Goal: Task Accomplishment & Management: Manage account settings

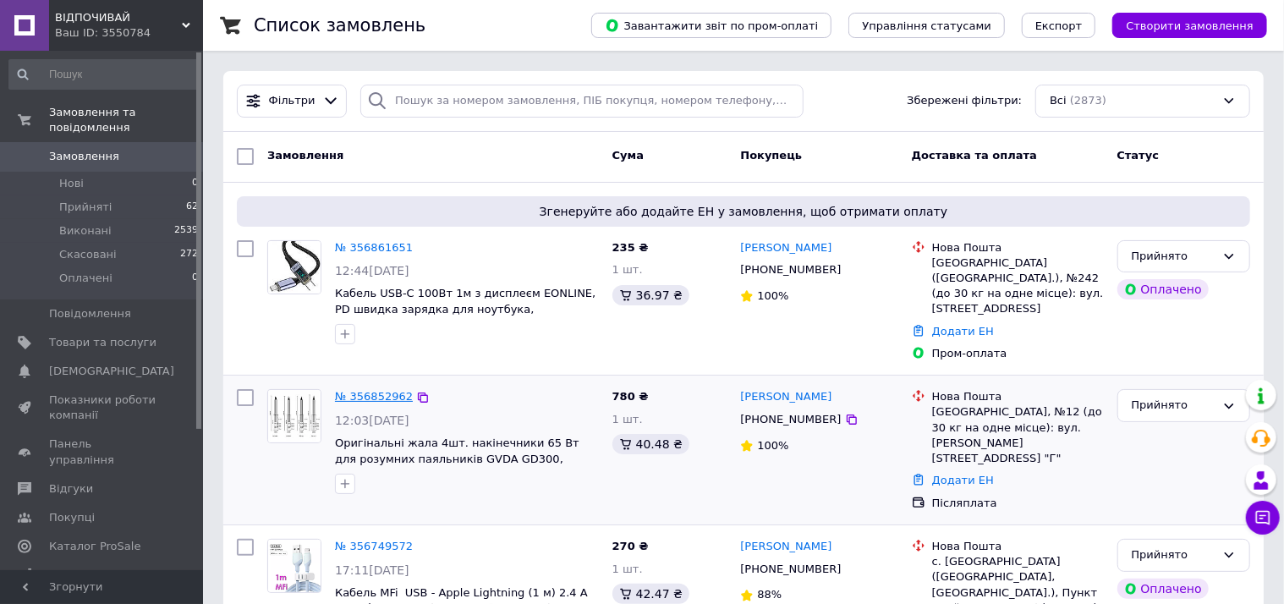
click at [375, 390] on link "№ 356852962" at bounding box center [374, 396] width 78 height 13
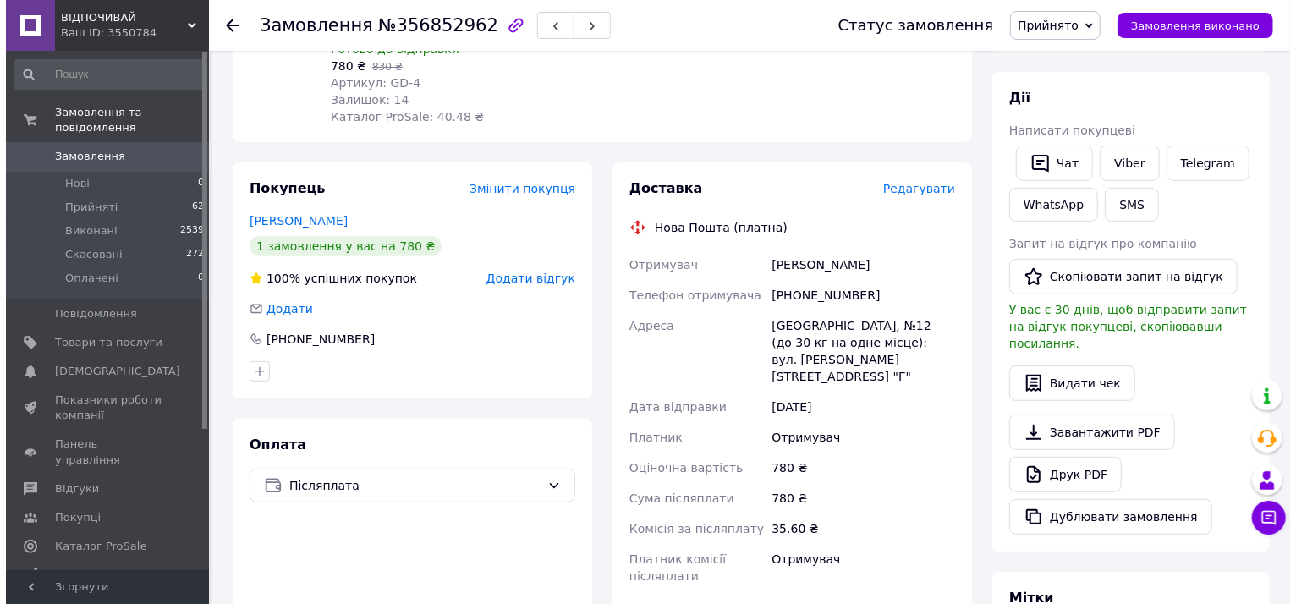
scroll to position [230, 0]
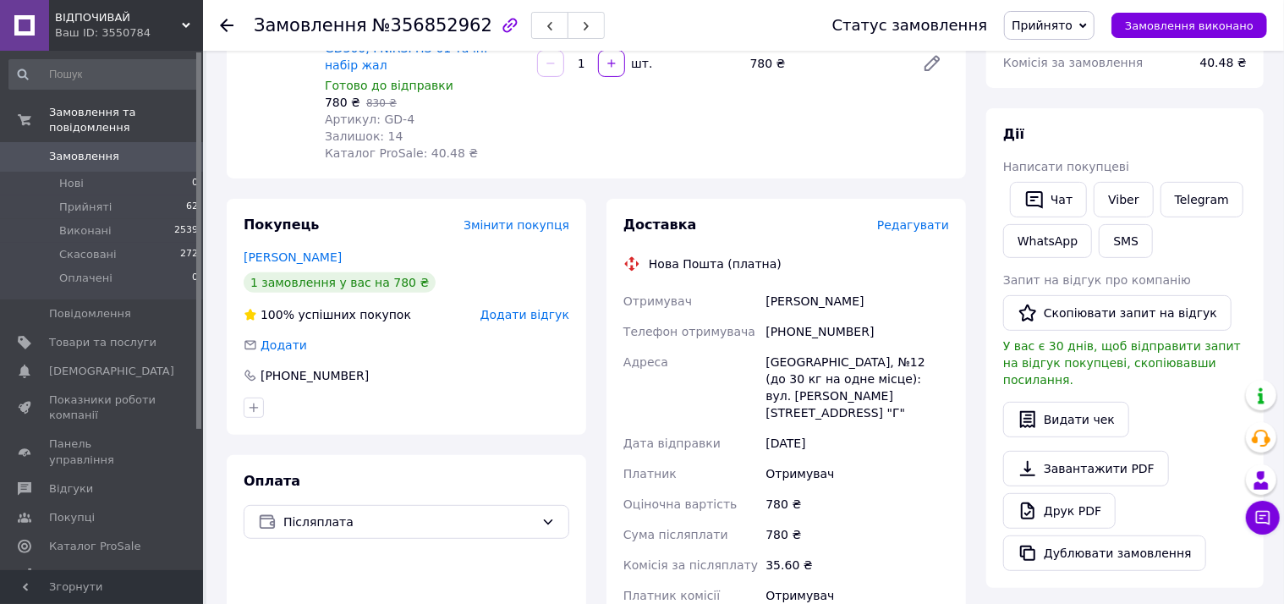
click at [906, 218] on span "Редагувати" at bounding box center [913, 225] width 72 height 14
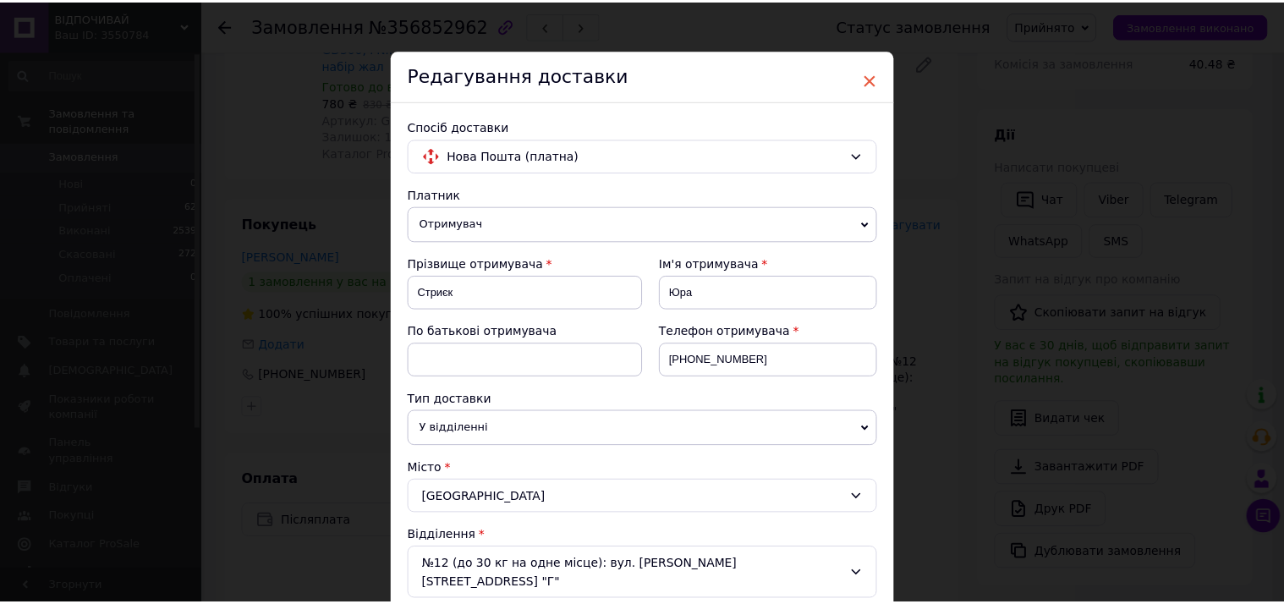
scroll to position [0, 0]
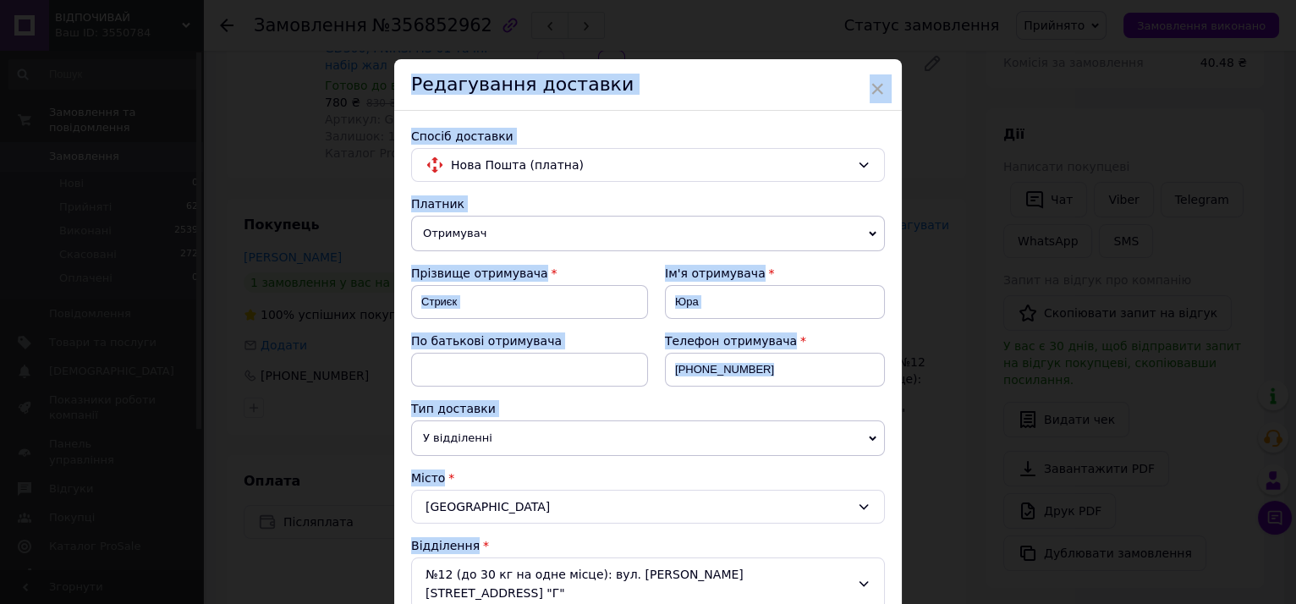
drag, startPoint x: 875, startPoint y: 10, endPoint x: 941, endPoint y: 65, distance: 85.9
click at [941, 65] on div "× Редагування доставки Спосіб доставки Нова Пошта (платна) Платник Отримувач Ві…" at bounding box center [648, 302] width 1296 height 604
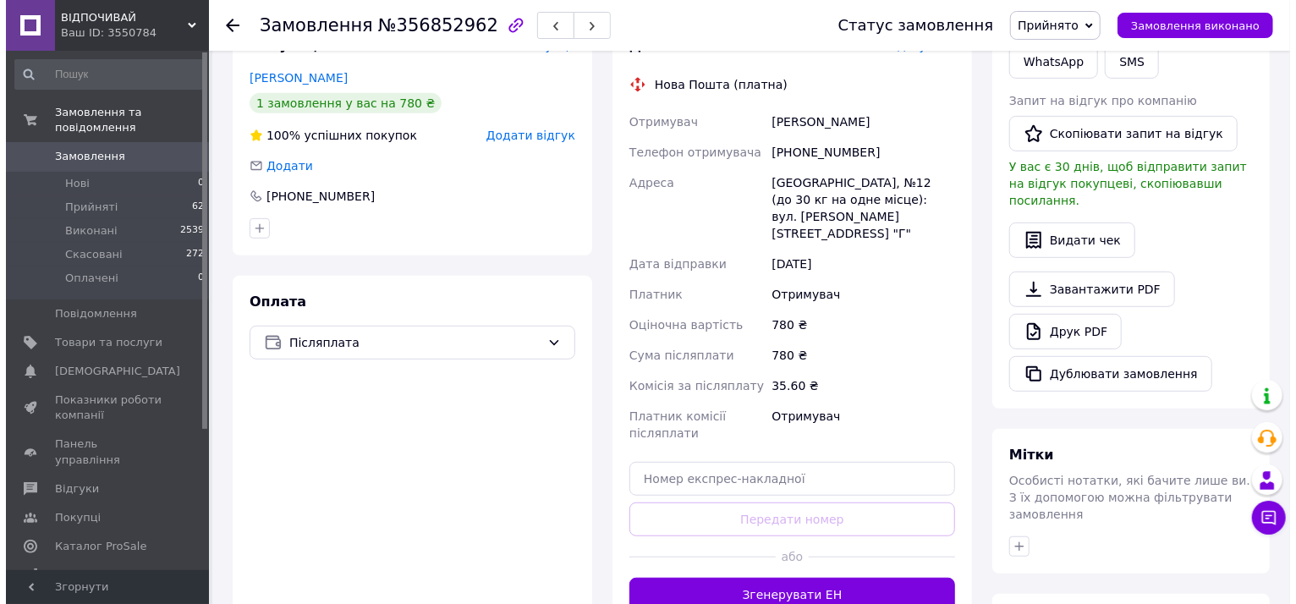
scroll to position [307, 0]
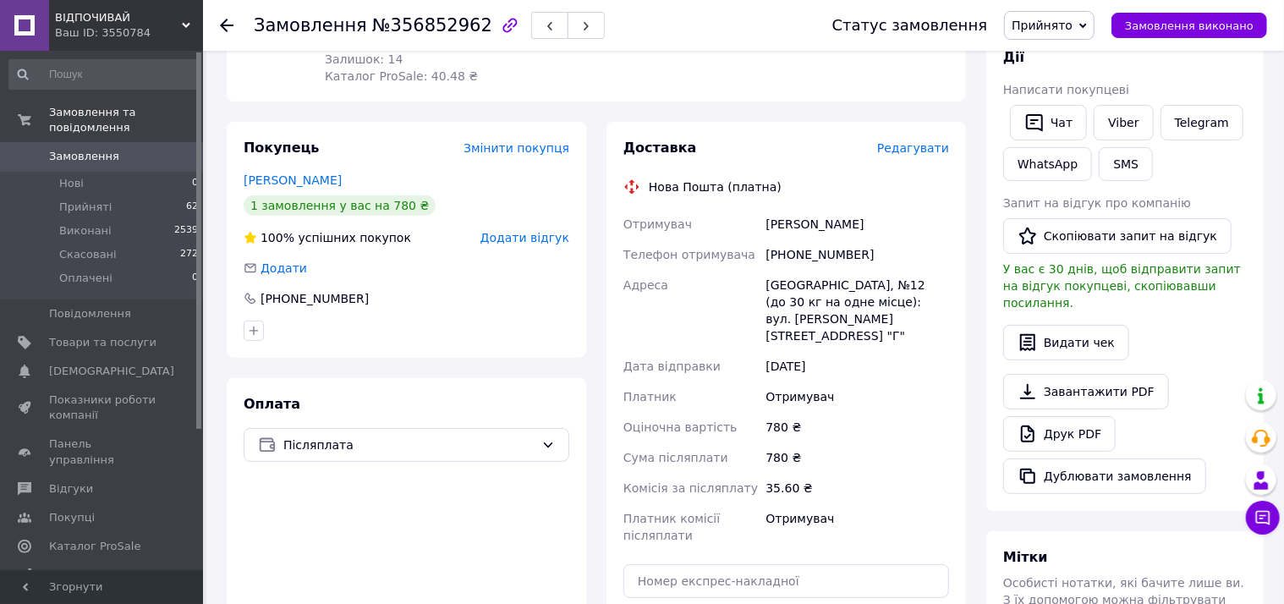
click at [919, 141] on span "Редагувати" at bounding box center [913, 148] width 72 height 14
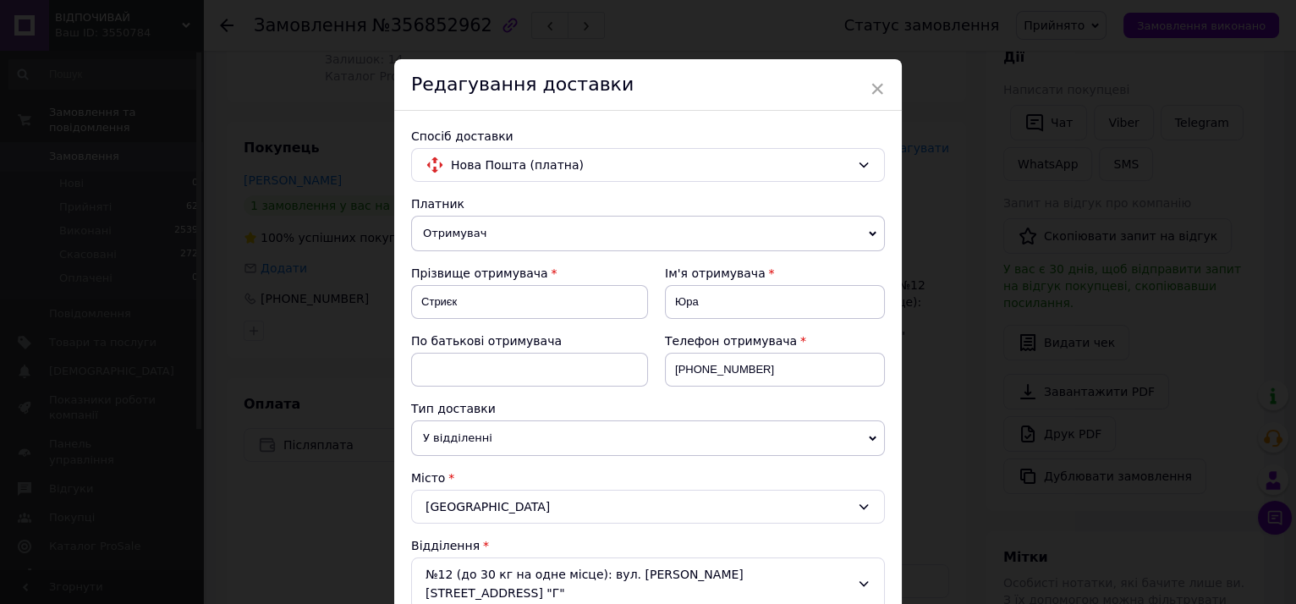
click at [867, 225] on span "Отримувач" at bounding box center [648, 234] width 474 height 36
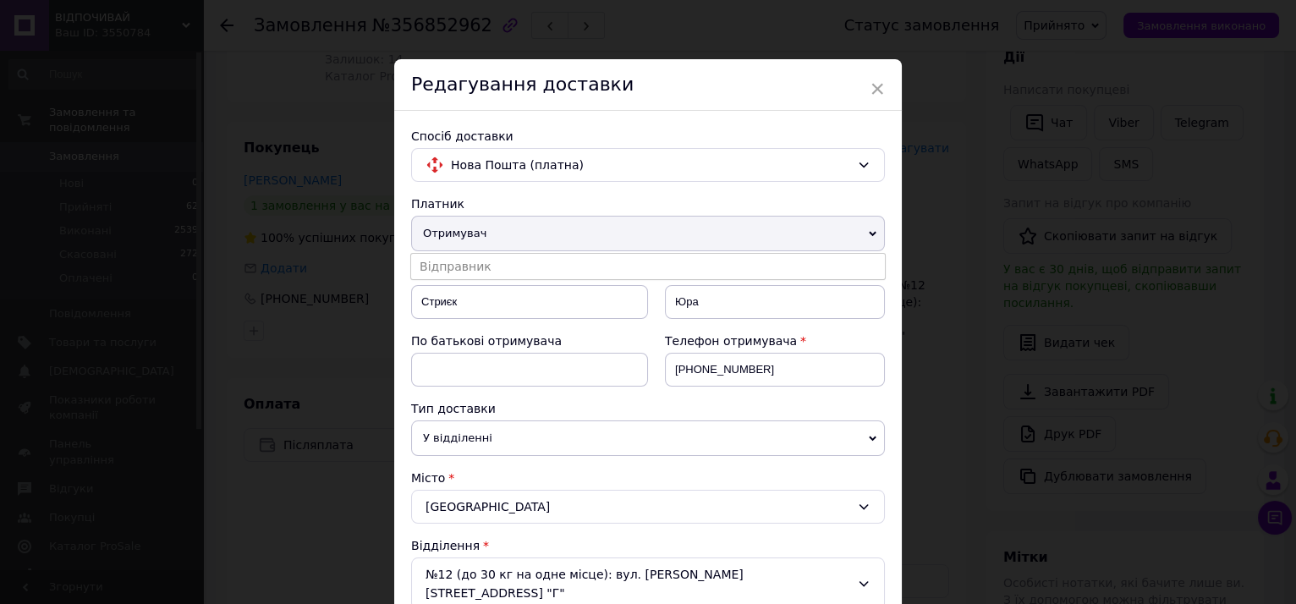
click at [941, 246] on div "× Редагування доставки Спосіб доставки Нова Пошта (платна) Платник Отримувач Ві…" at bounding box center [648, 302] width 1296 height 604
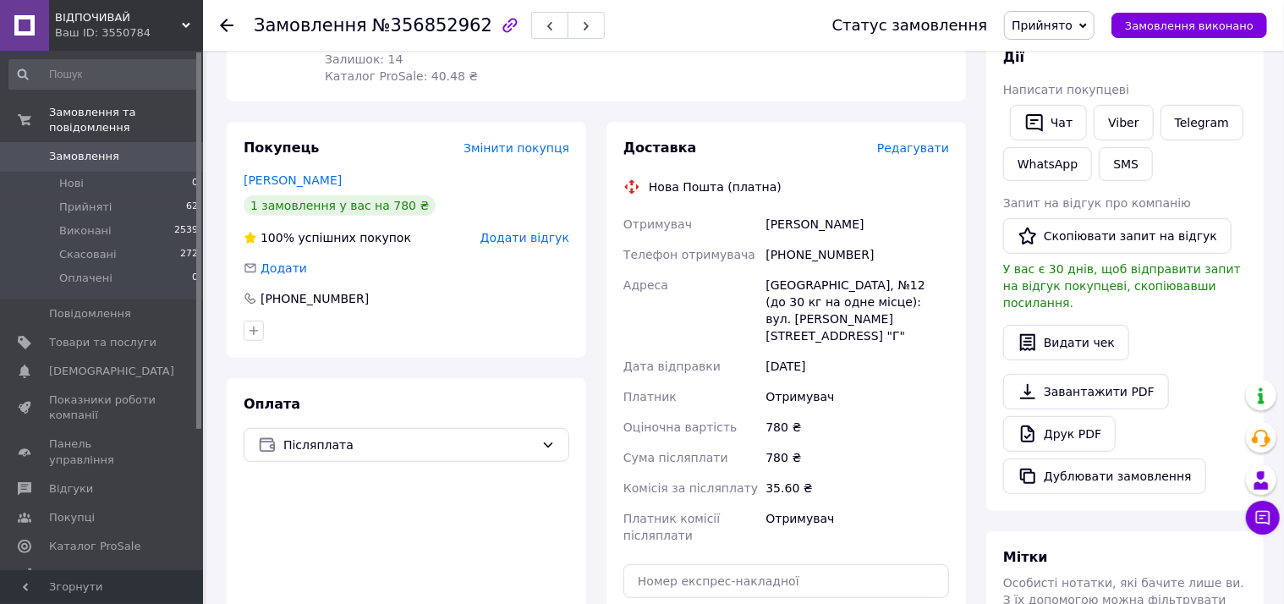
click at [920, 141] on span "Редагувати" at bounding box center [913, 148] width 72 height 14
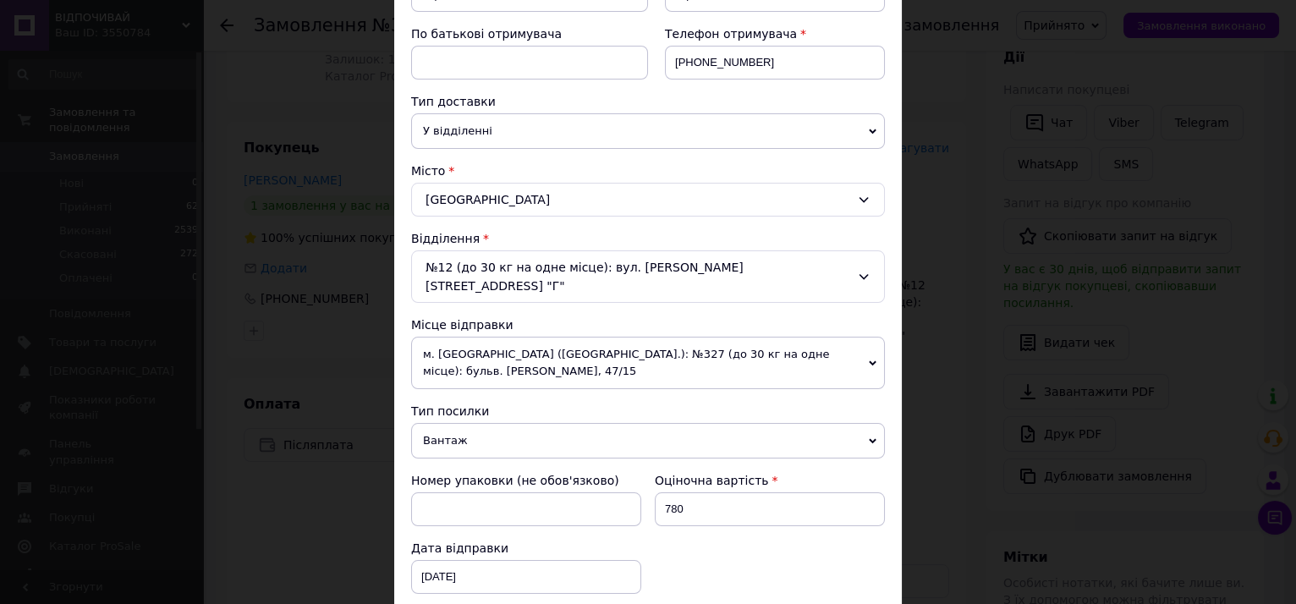
click at [875, 423] on span "Вантаж" at bounding box center [648, 441] width 474 height 36
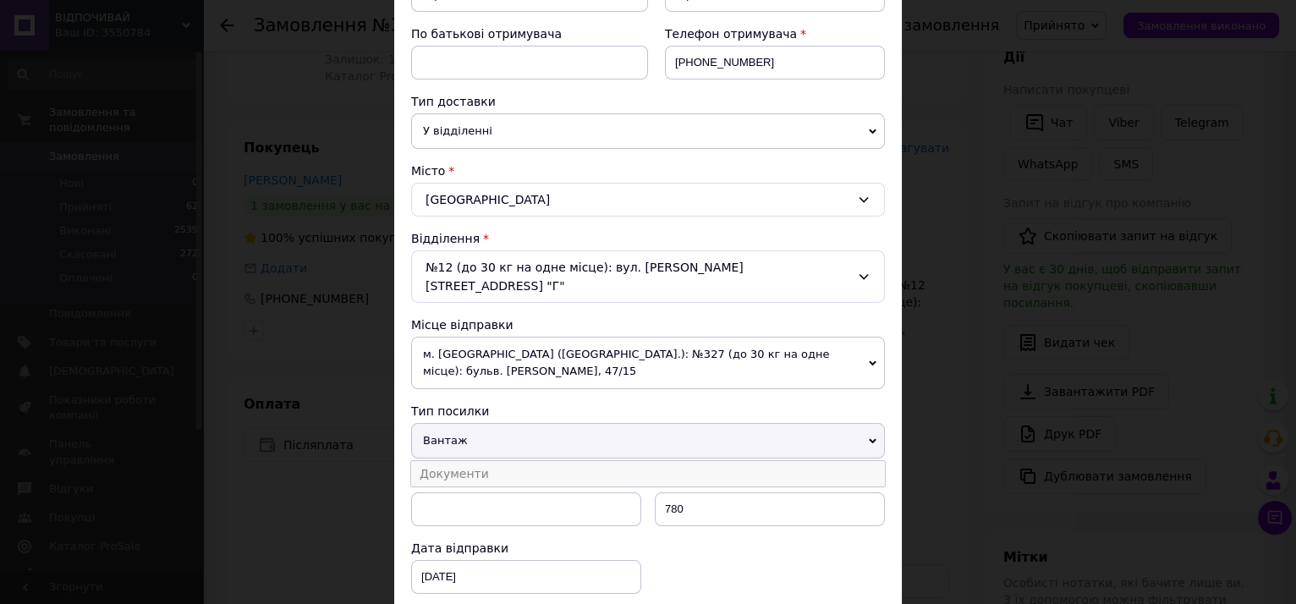
click at [611, 461] on li "Документи" at bounding box center [648, 473] width 474 height 25
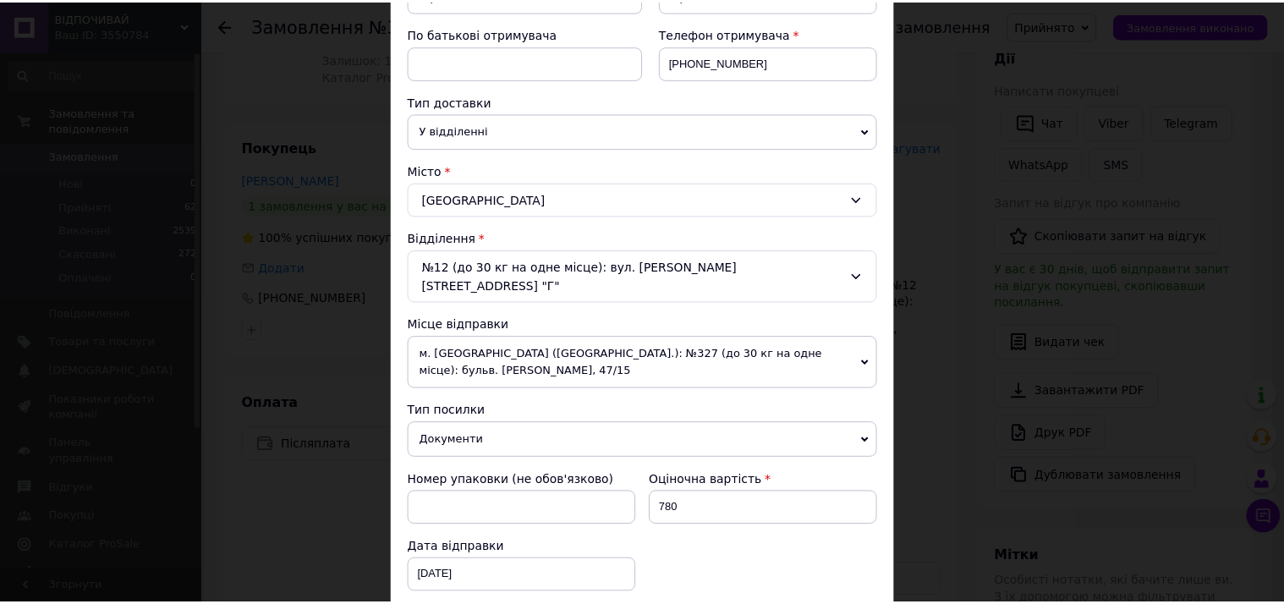
scroll to position [692, 0]
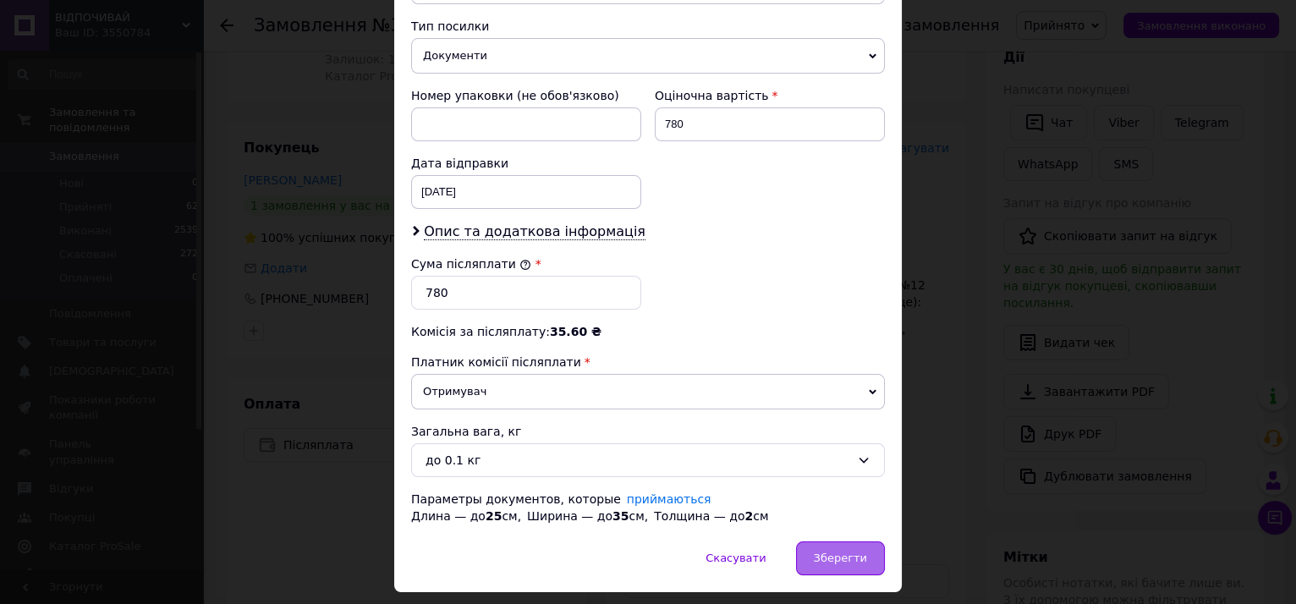
click at [851, 552] on span "Зберегти" at bounding box center [840, 558] width 53 height 13
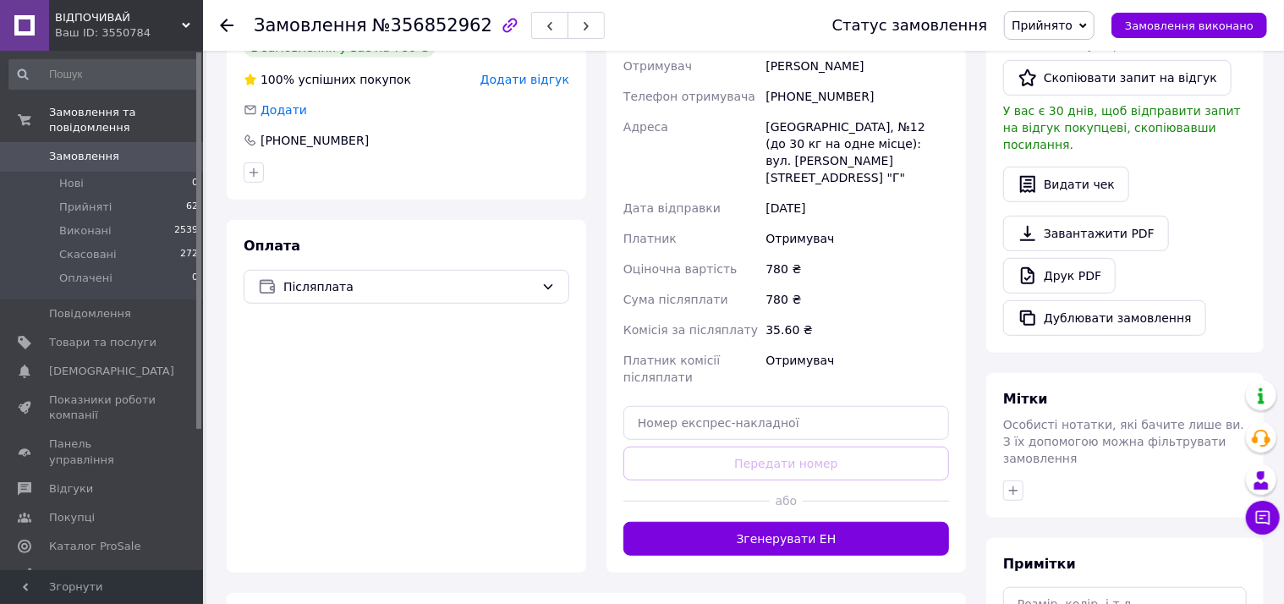
scroll to position [538, 0]
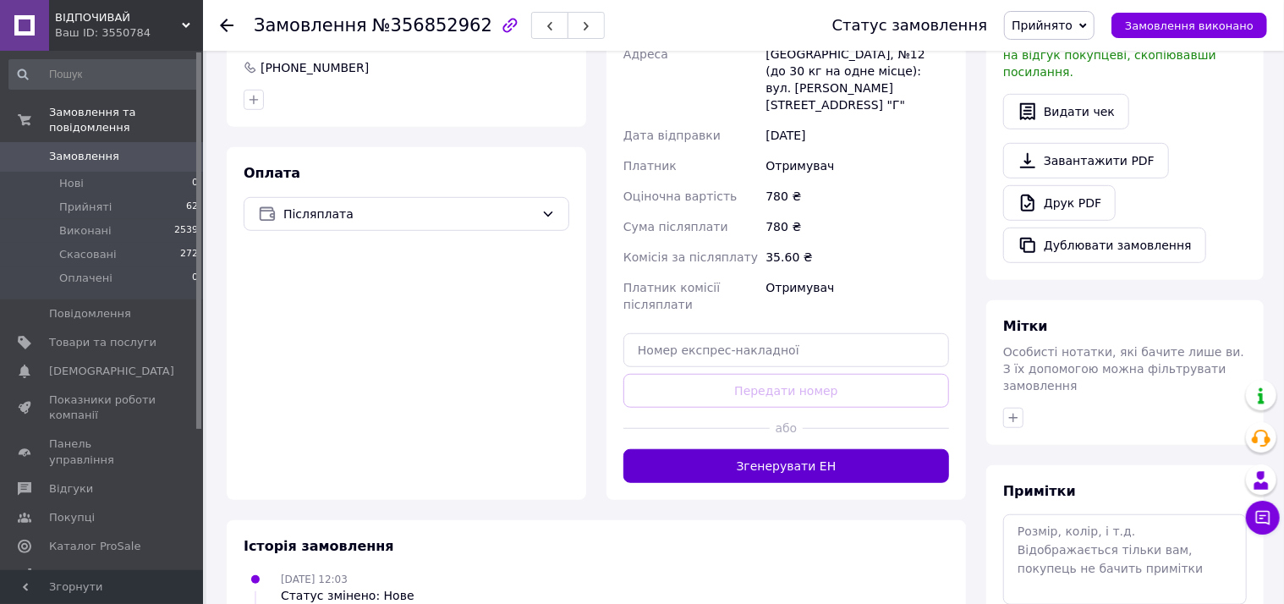
click at [871, 449] on button "Згенерувати ЕН" at bounding box center [787, 466] width 326 height 34
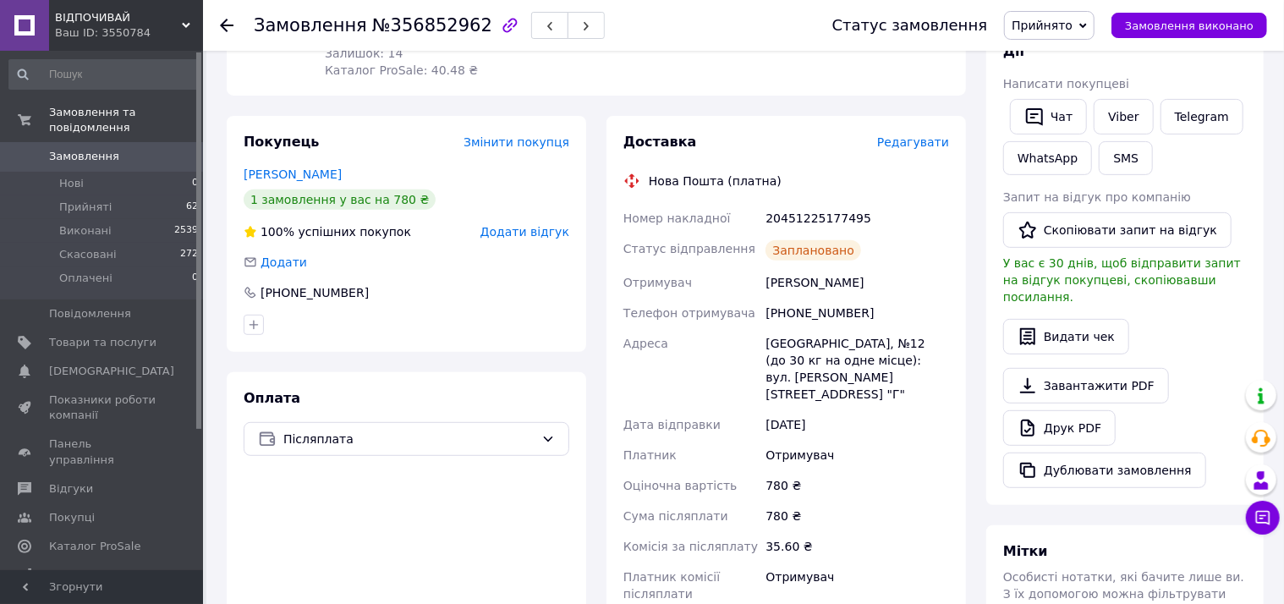
scroll to position [307, 0]
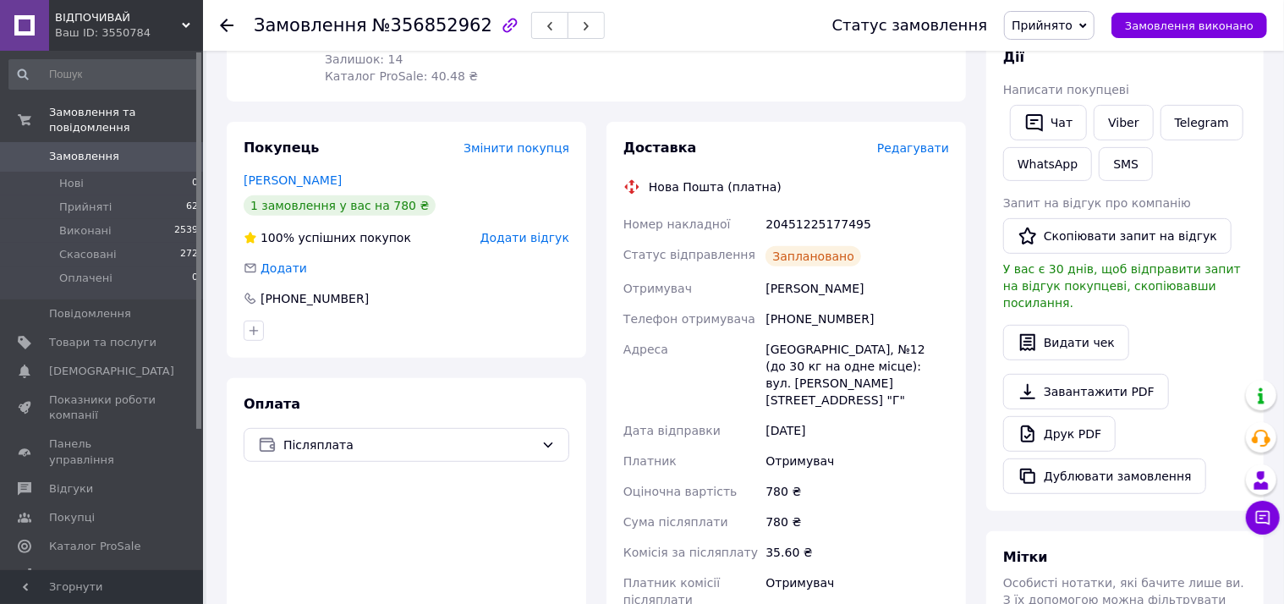
click at [225, 24] on use at bounding box center [227, 26] width 14 height 14
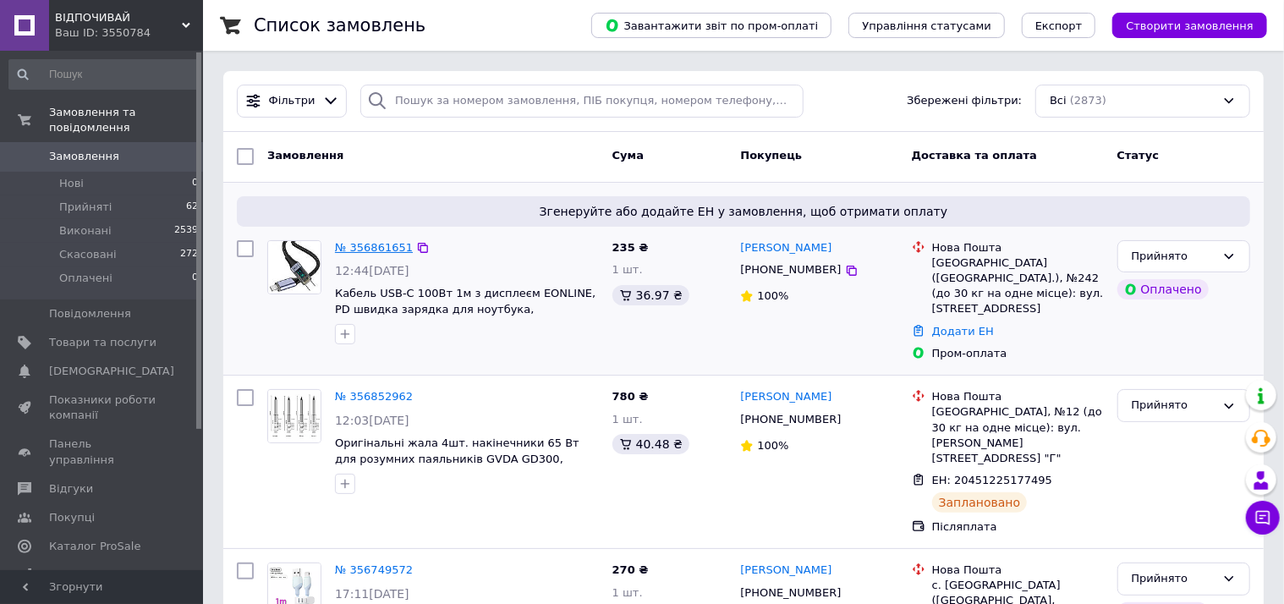
click at [366, 245] on link "№ 356861651" at bounding box center [374, 247] width 78 height 13
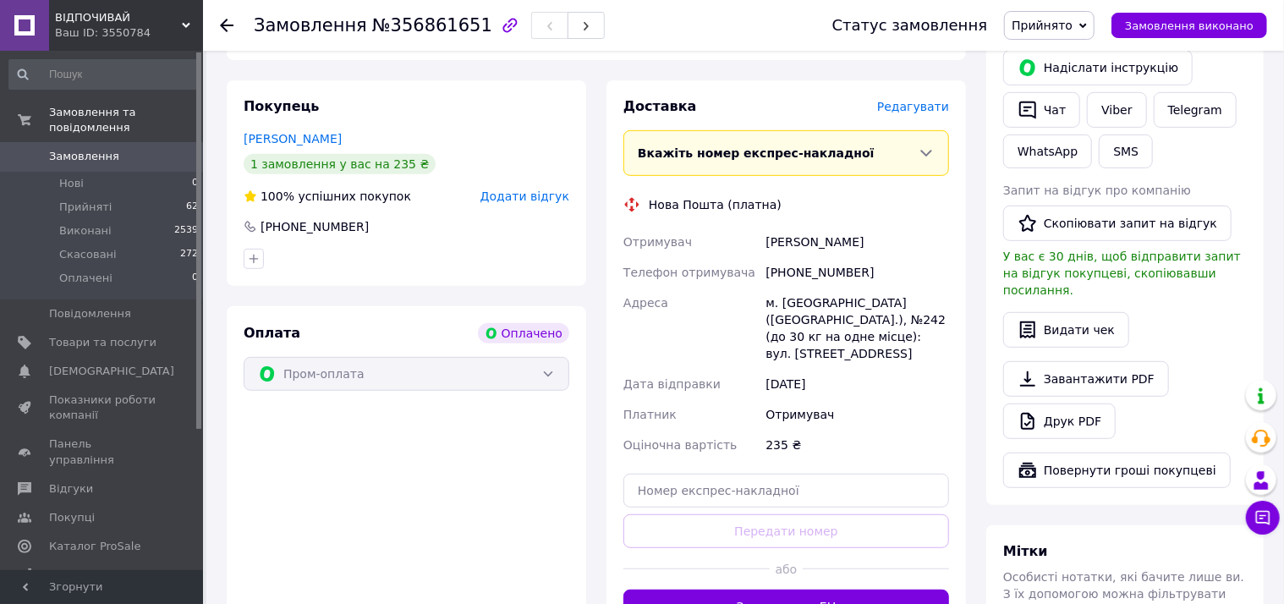
scroll to position [461, 0]
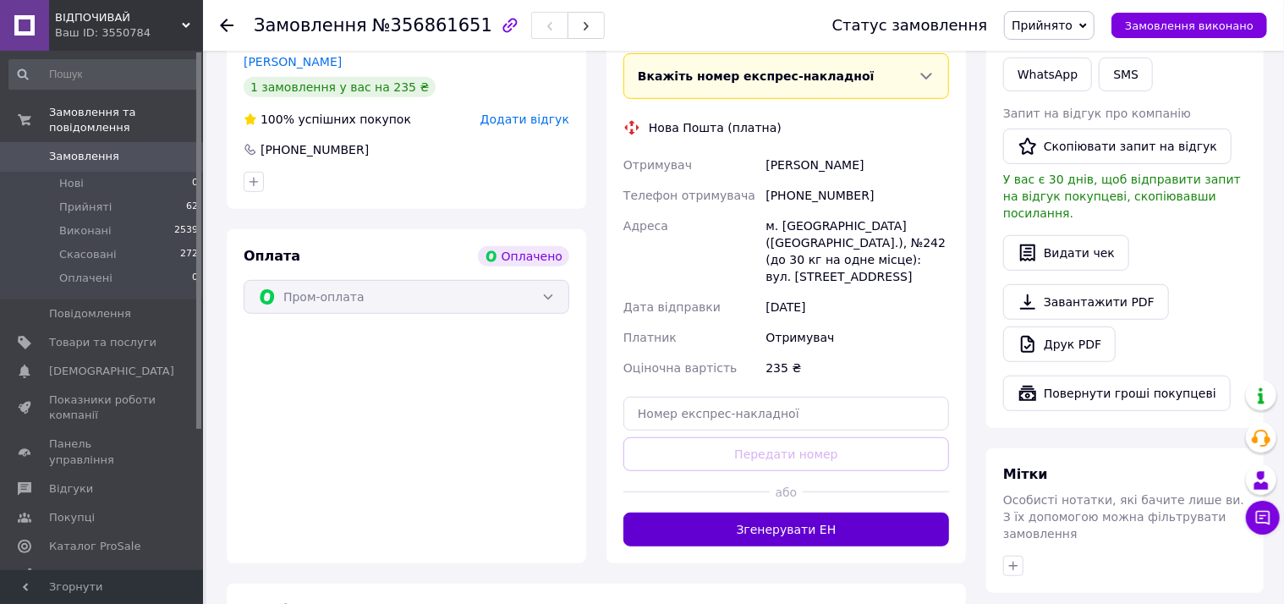
click at [802, 513] on button "Згенерувати ЕН" at bounding box center [787, 530] width 326 height 34
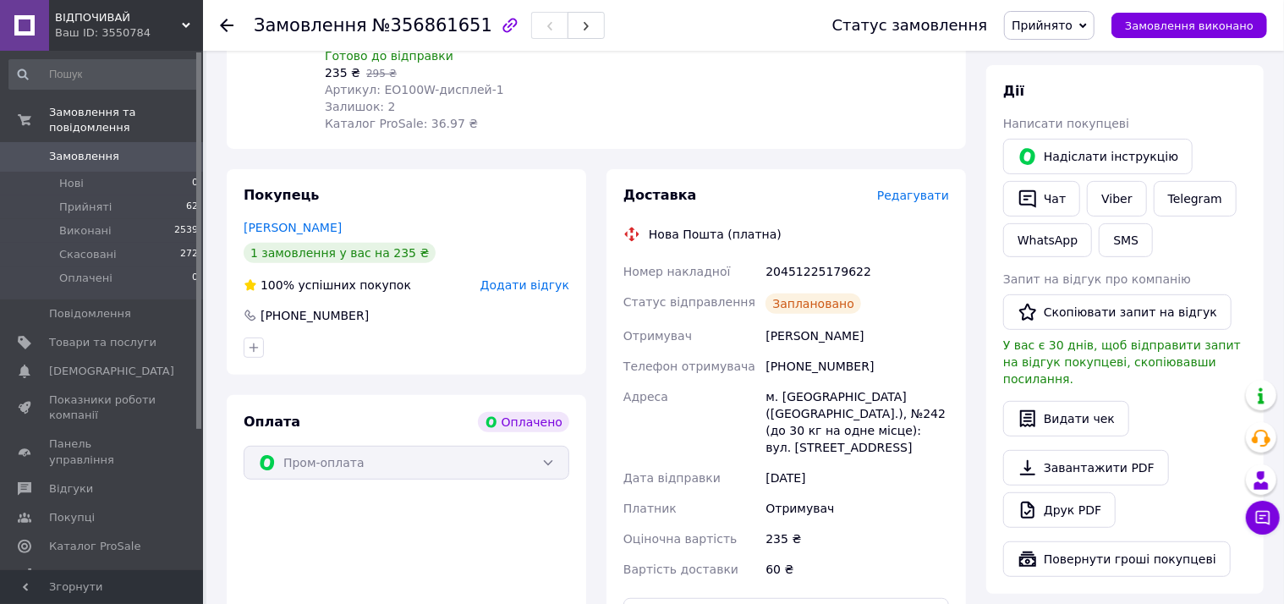
scroll to position [0, 0]
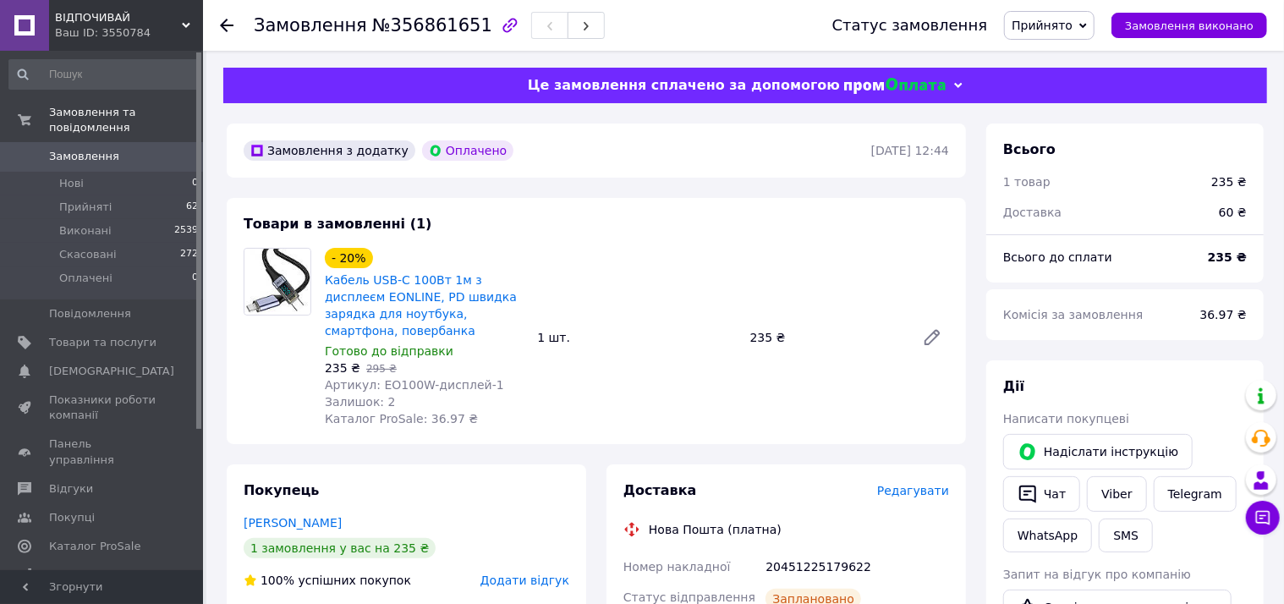
click at [80, 149] on span "Замовлення" at bounding box center [84, 156] width 70 height 15
